Goal: Check status: Check status

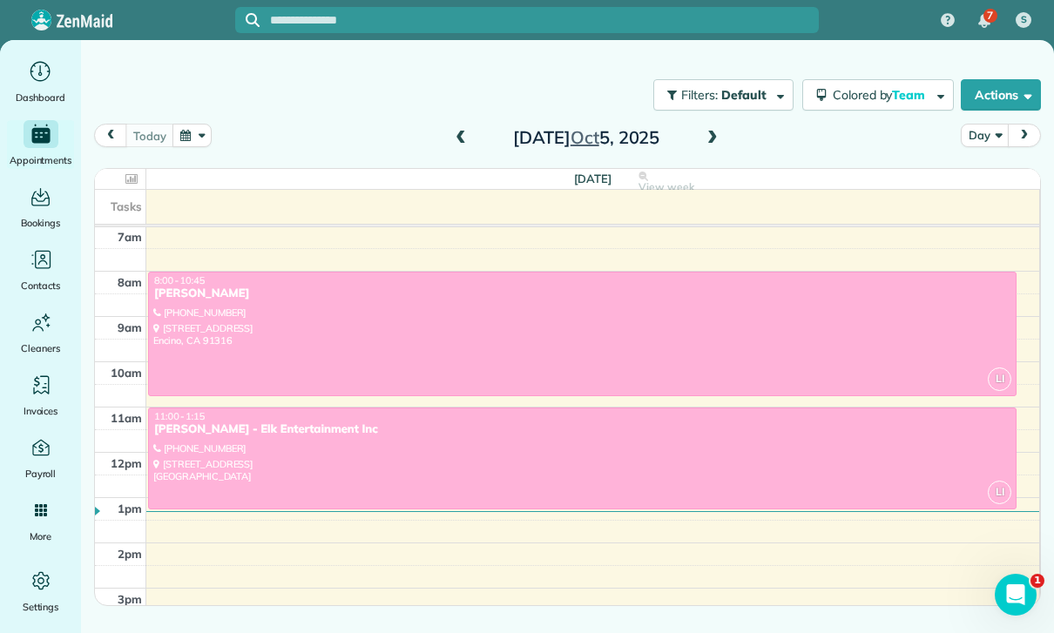
click at [186, 144] on button "button" at bounding box center [193, 136] width 40 height 24
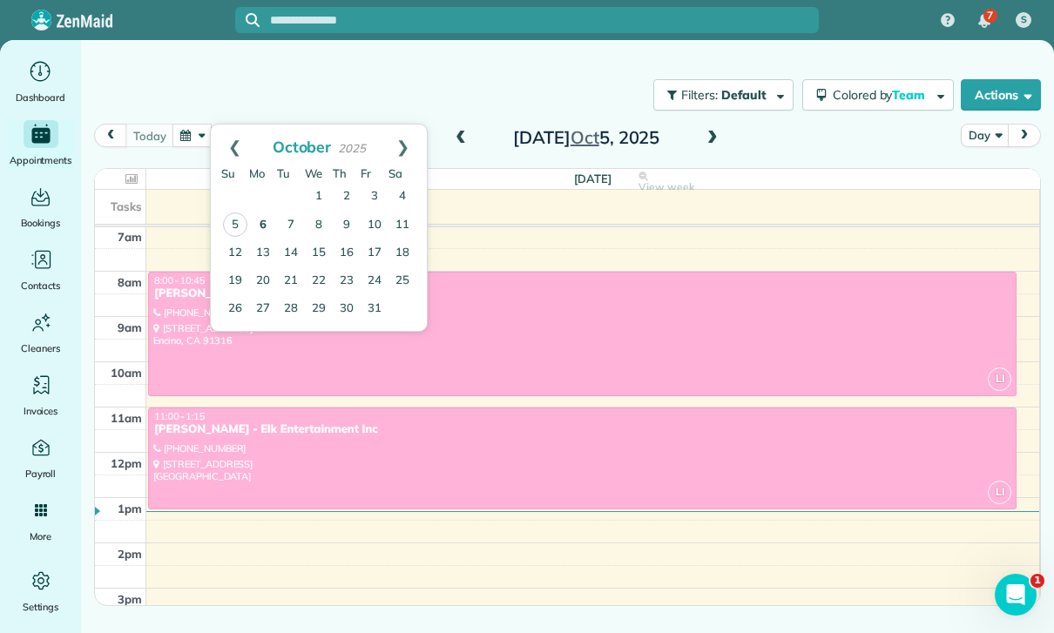
click at [266, 226] on link "6" at bounding box center [263, 226] width 28 height 28
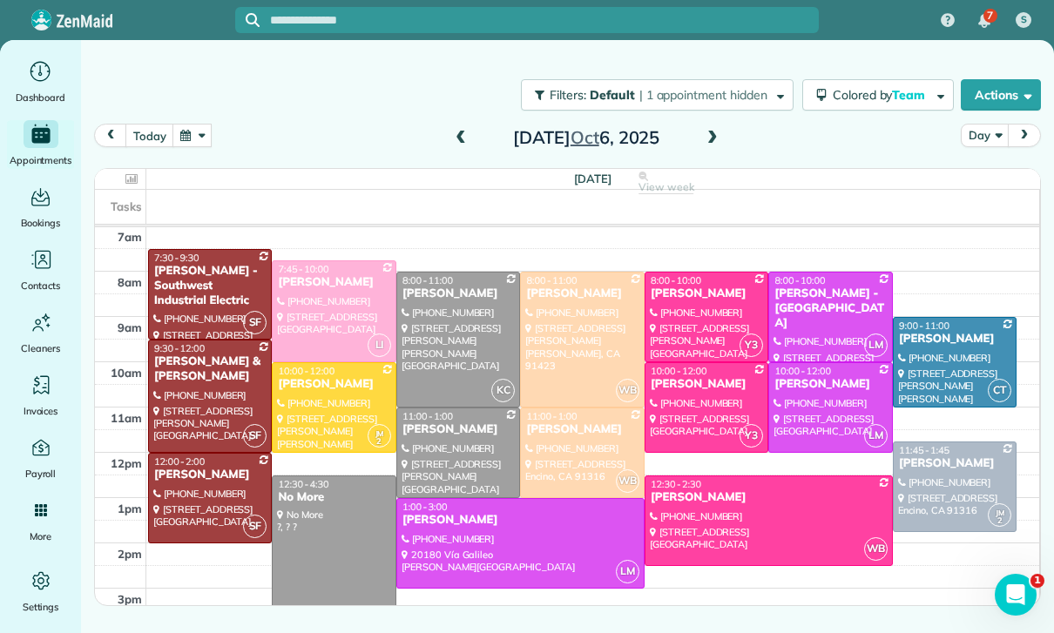
scroll to position [137, 0]
click at [190, 147] on button "button" at bounding box center [193, 136] width 40 height 24
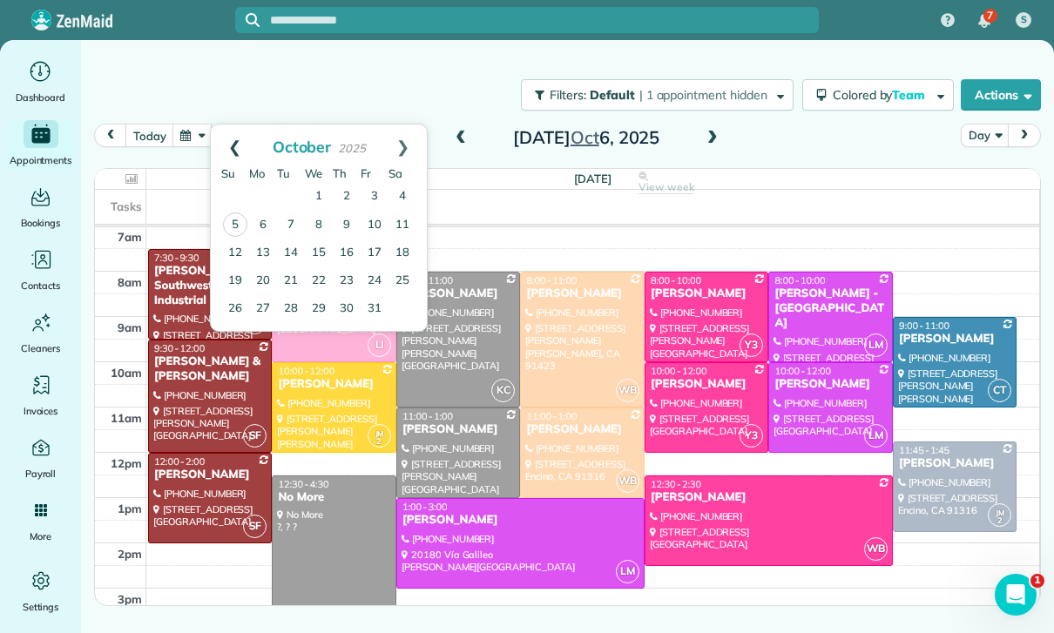
click at [232, 147] on link "Prev" at bounding box center [235, 147] width 48 height 44
click at [262, 248] on link "15" at bounding box center [263, 253] width 28 height 28
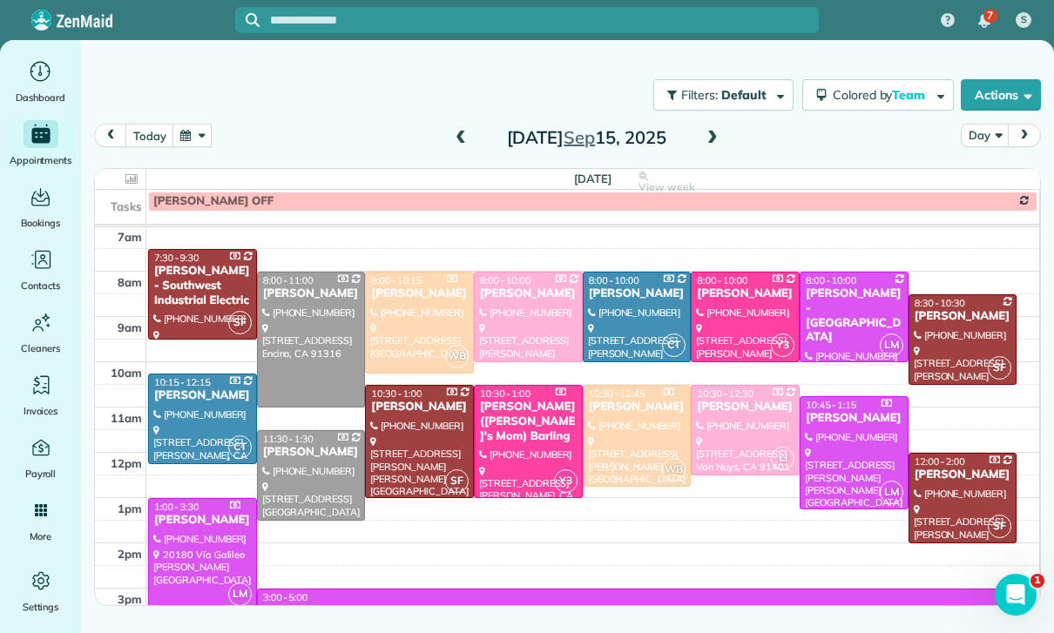
click at [749, 429] on div at bounding box center [745, 430] width 107 height 89
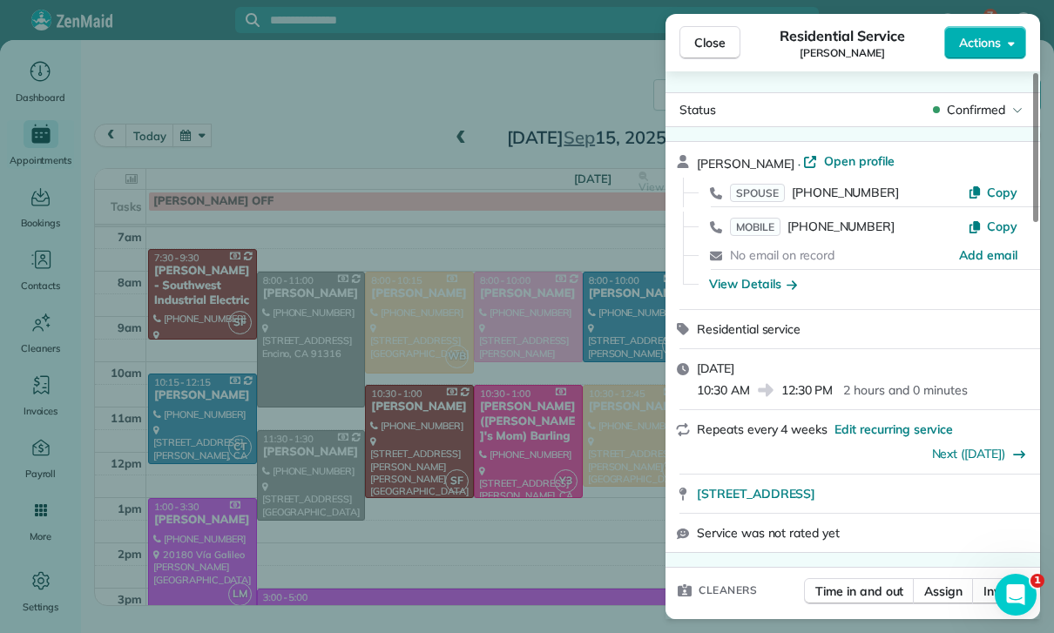
click at [467, 353] on div "Close Residential Service [PERSON_NAME] Actions Status Confirmed [PERSON_NAME] …" at bounding box center [527, 316] width 1054 height 633
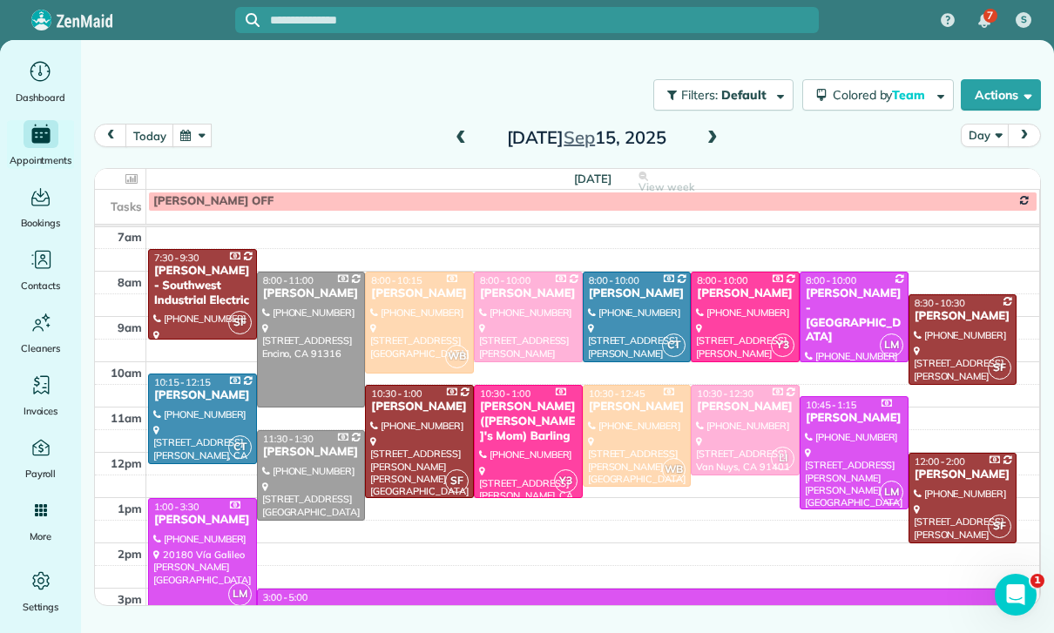
click at [194, 139] on button "button" at bounding box center [193, 136] width 40 height 24
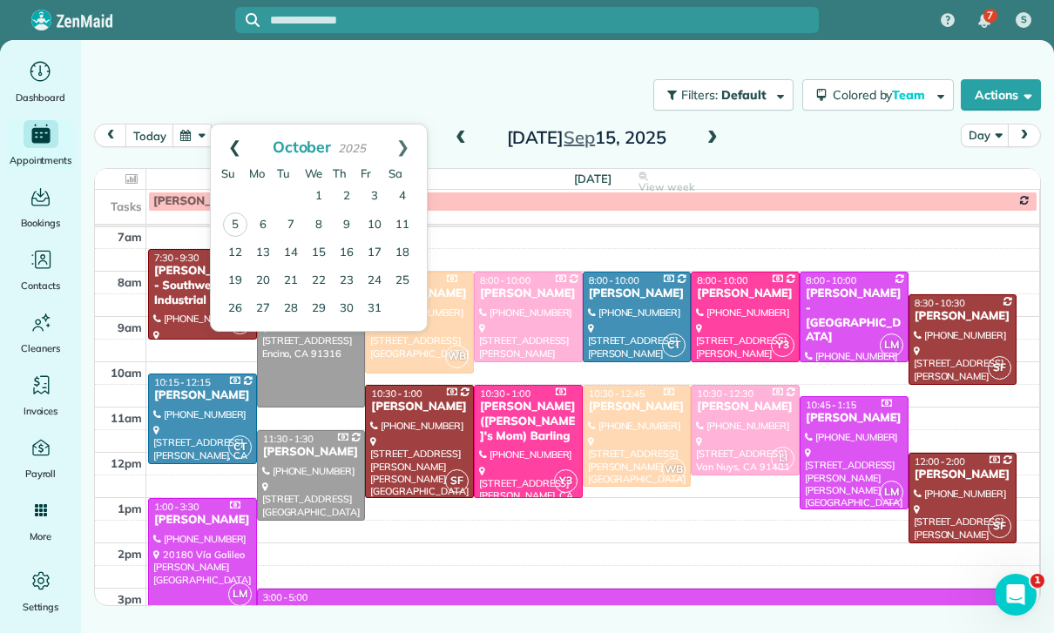
click at [219, 139] on link "Prev" at bounding box center [235, 147] width 48 height 44
click at [407, 147] on link "Next" at bounding box center [403, 147] width 48 height 44
click at [270, 247] on link "13" at bounding box center [263, 254] width 28 height 28
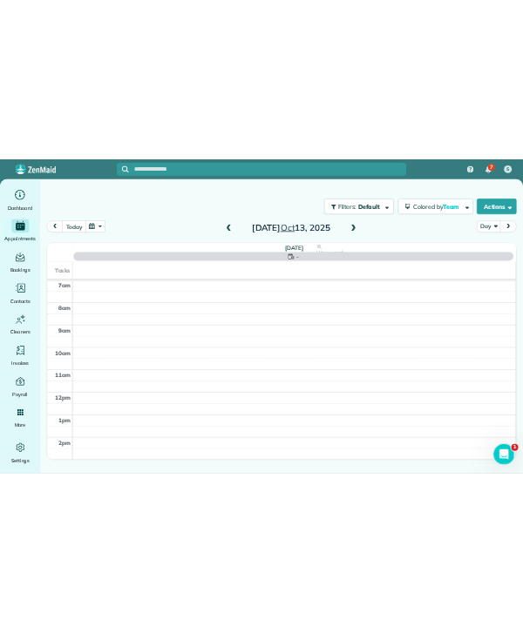
scroll to position [137, 0]
